Goal: Transaction & Acquisition: Purchase product/service

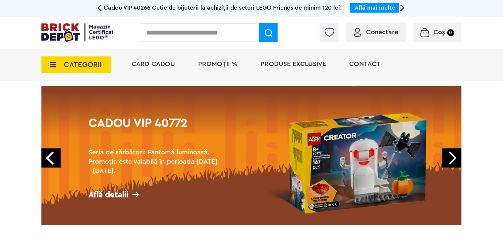
click at [210, 65] on span "PROMOȚII %" at bounding box center [217, 64] width 39 height 7
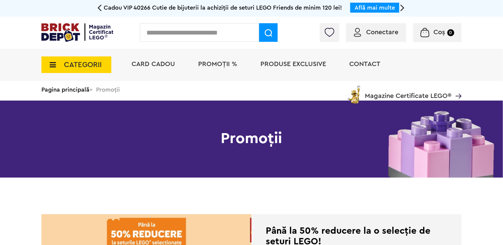
click at [59, 32] on img at bounding box center [77, 32] width 72 height 19
